Goal: Find specific page/section: Find specific page/section

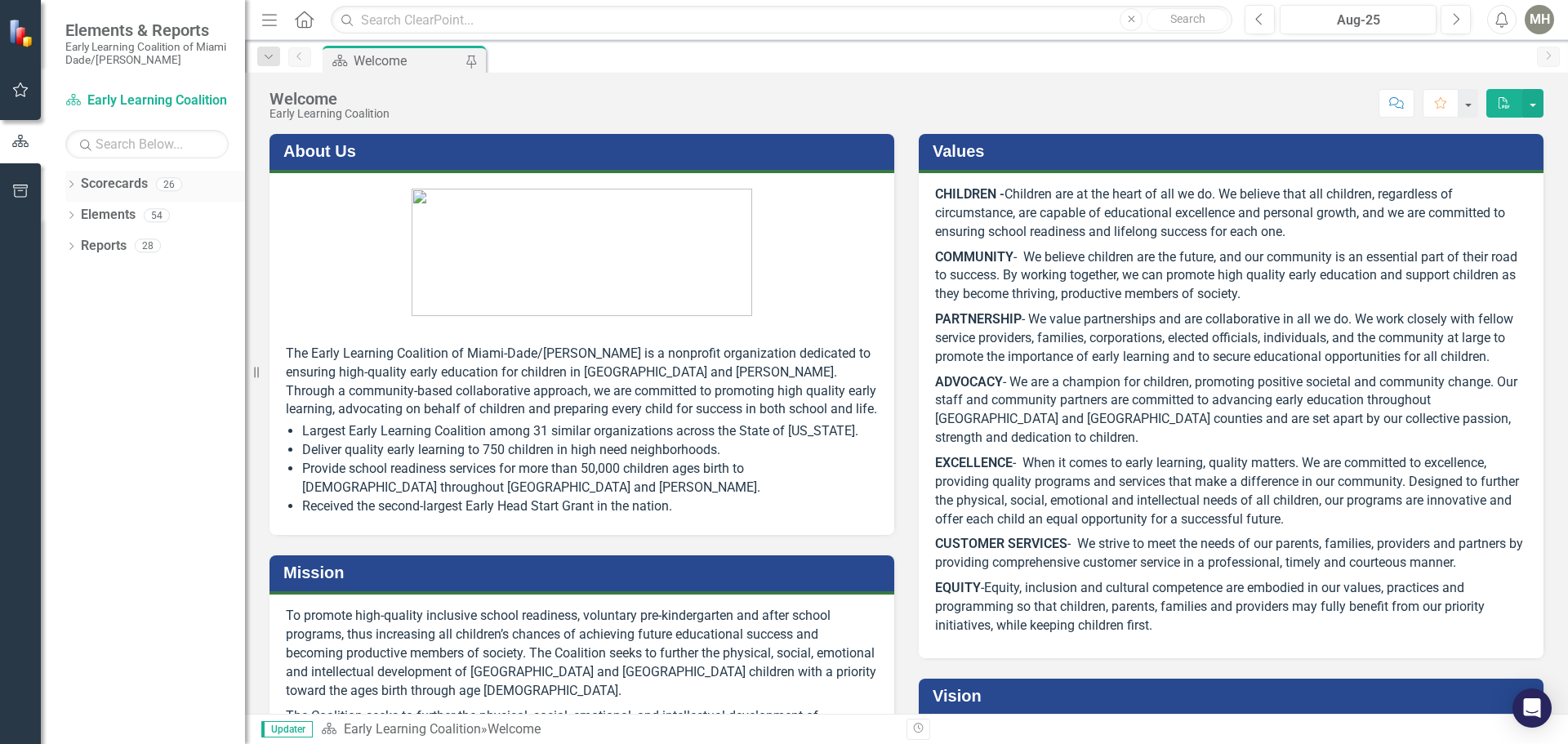
click at [71, 180] on div "Dropdown" at bounding box center [71, 187] width 12 height 14
click at [86, 216] on icon "Dropdown" at bounding box center [79, 215] width 12 height 10
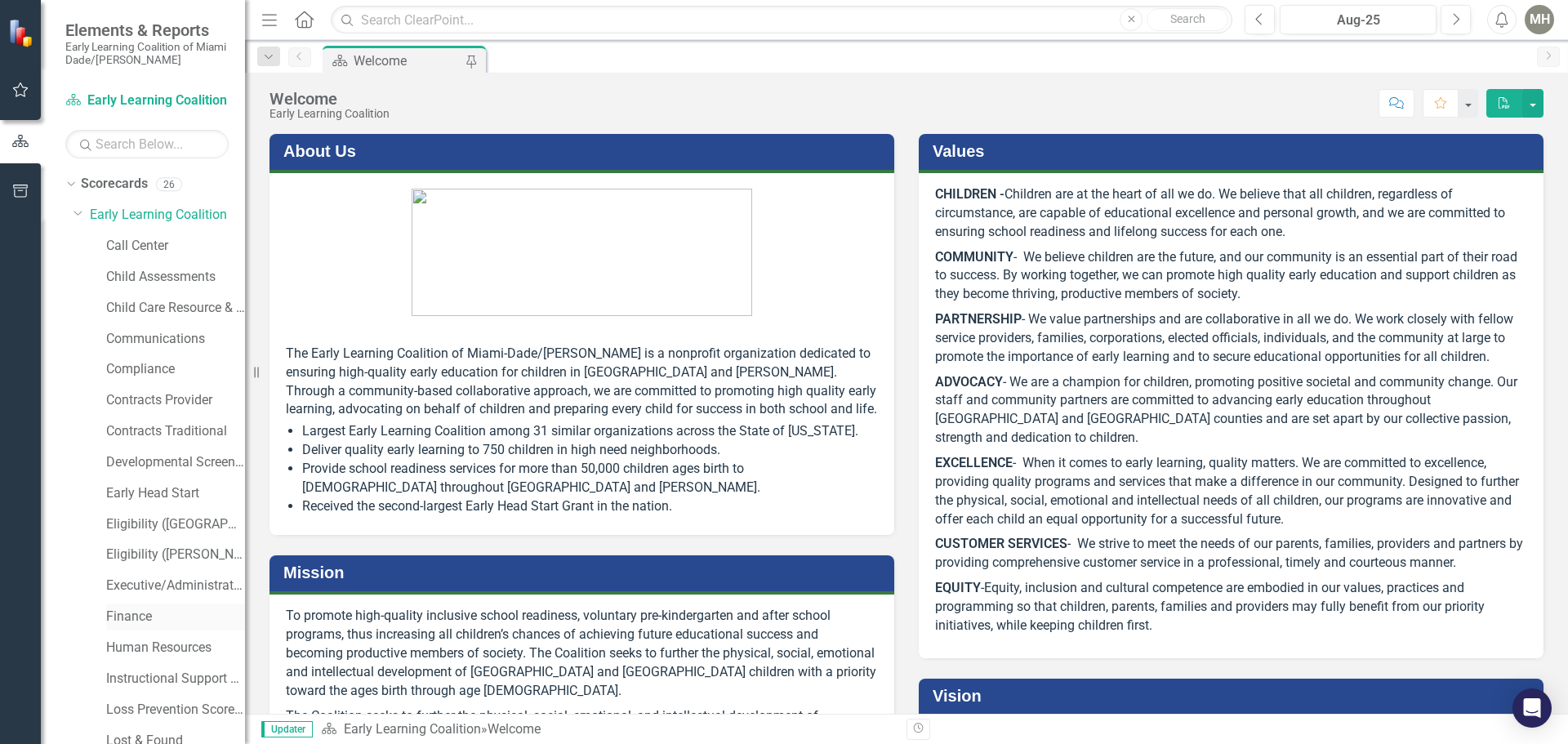
click at [112, 612] on link "Finance" at bounding box center [175, 617] width 139 height 19
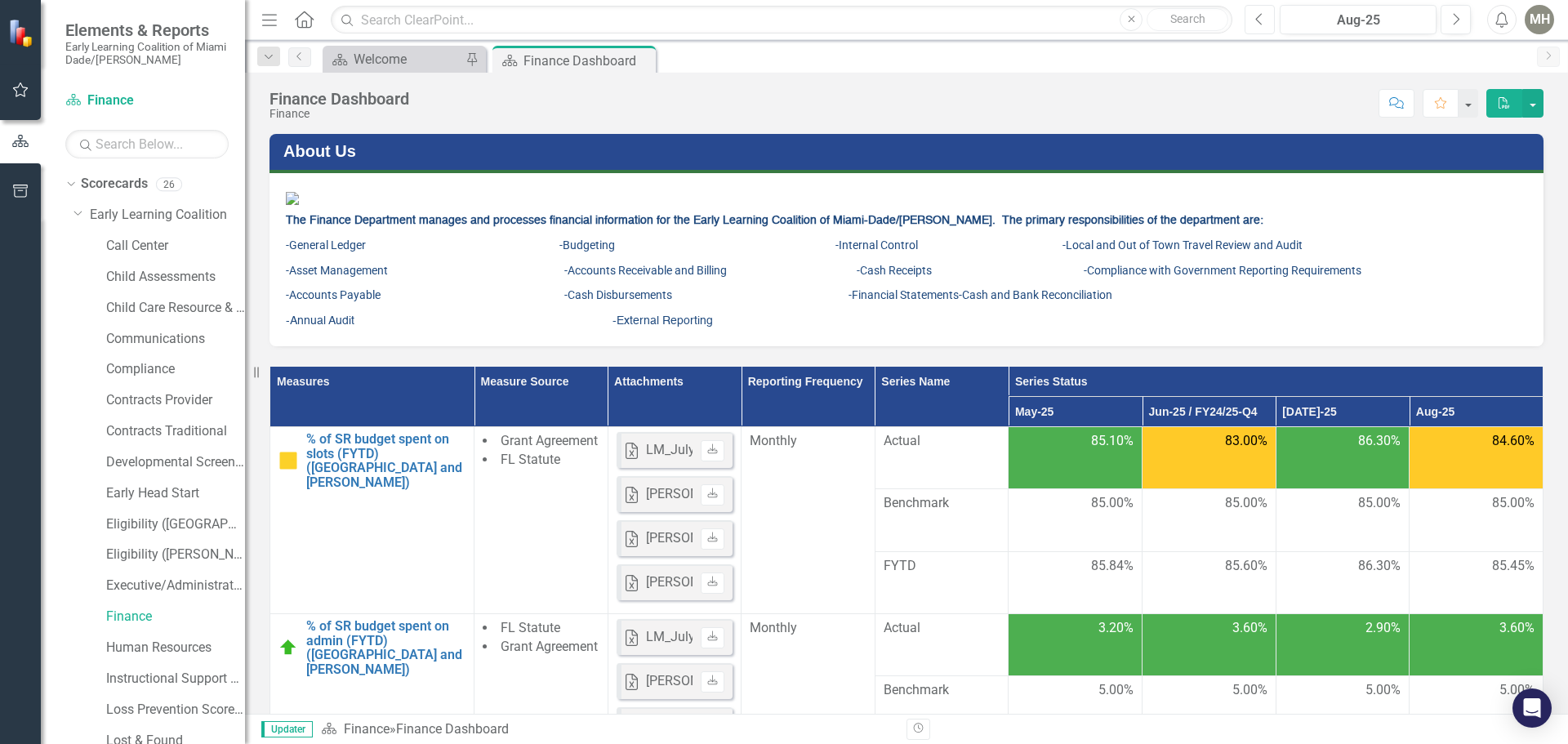
click at [1258, 17] on icon "button" at bounding box center [1259, 19] width 7 height 12
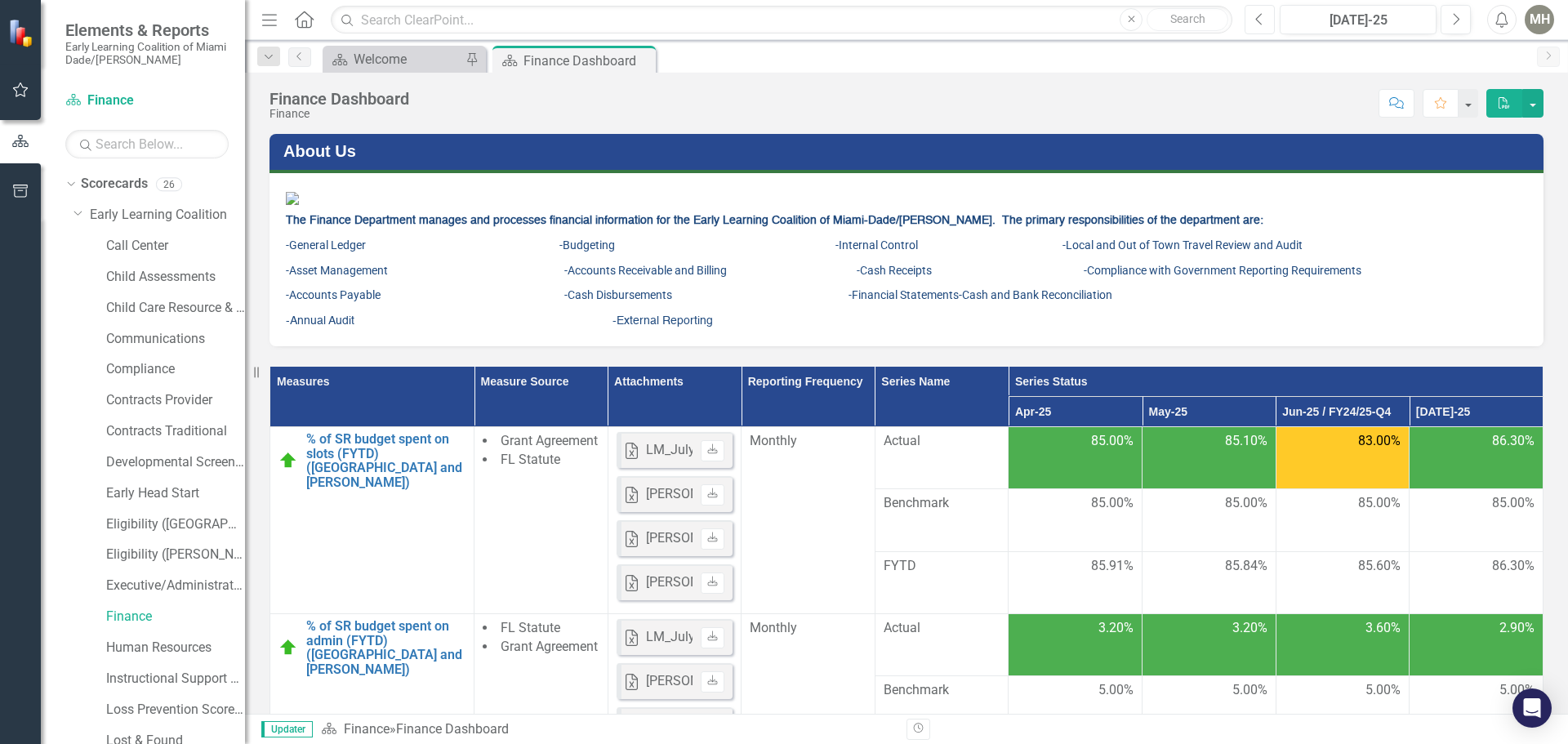
click at [1258, 17] on icon "button" at bounding box center [1259, 19] width 7 height 12
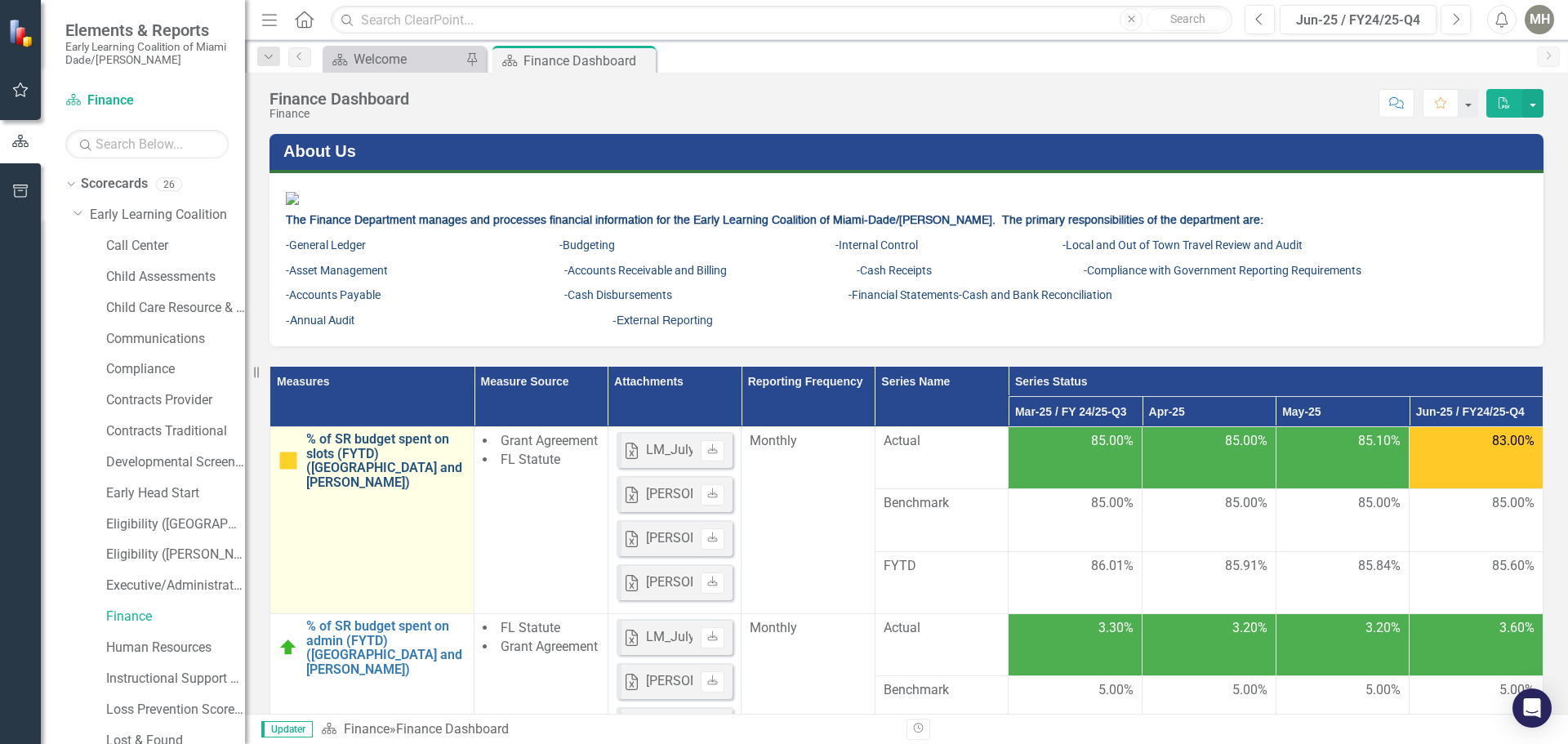
click at [352, 489] on link "% of SR budget spent on slots (FYTD) ([GEOGRAPHIC_DATA] and [PERSON_NAME])" at bounding box center [385, 460] width 159 height 57
